Goal: Transaction & Acquisition: Purchase product/service

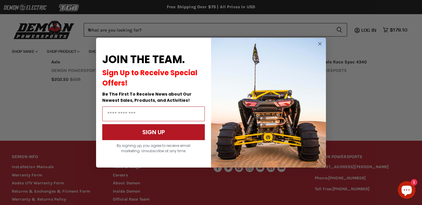
scroll to position [466, 0]
